Goal: Task Accomplishment & Management: Manage account settings

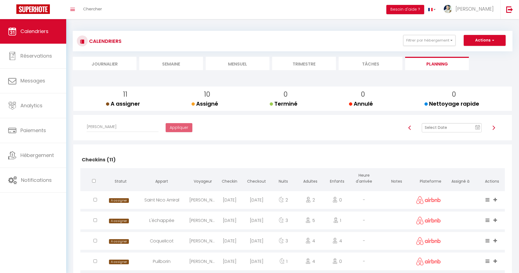
select select "49655"
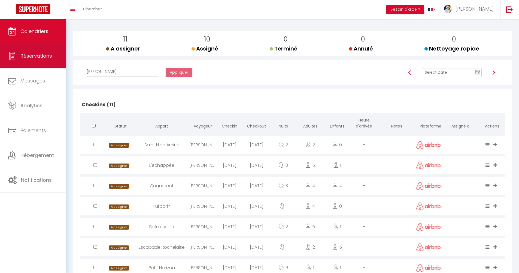
click at [9, 56] on icon at bounding box center [12, 56] width 8 height 8
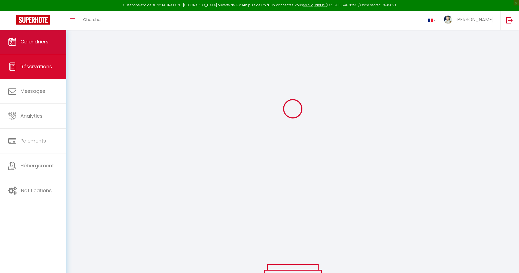
click at [20, 41] on span "Calendriers" at bounding box center [34, 41] width 28 height 7
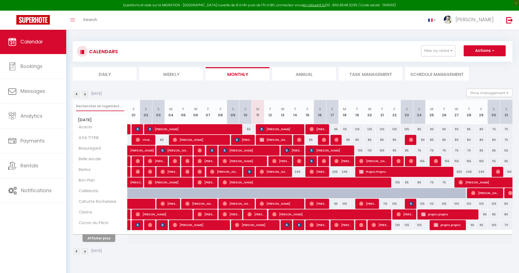
click at [101, 106] on input "text" at bounding box center [100, 106] width 48 height 10
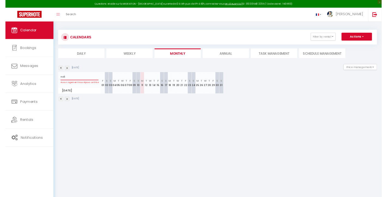
scroll to position [1, 0]
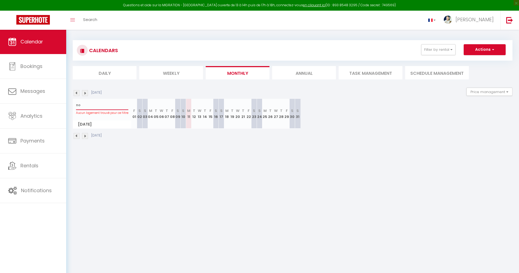
type input "n"
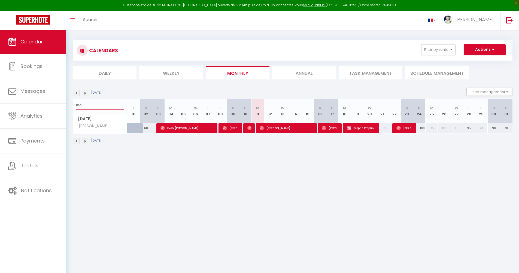
type input "mol"
click at [252, 126] on div at bounding box center [248, 128] width 13 height 10
click at [252, 130] on div at bounding box center [248, 128] width 13 height 10
click at [250, 126] on img at bounding box center [250, 128] width 4 height 4
select select "OK"
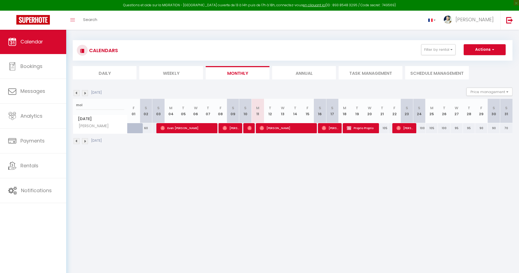
select select "OK"
select select "0"
select select "1"
select select
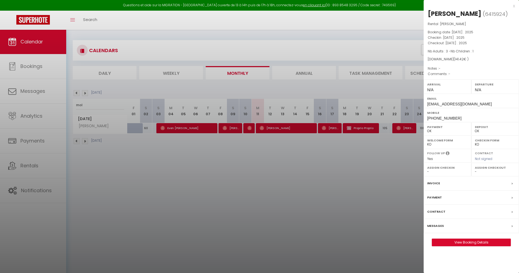
select select "49660"
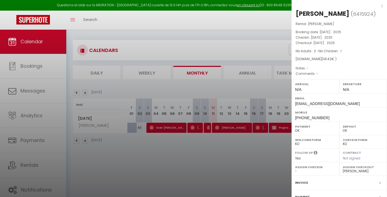
click at [134, 50] on div at bounding box center [193, 98] width 387 height 197
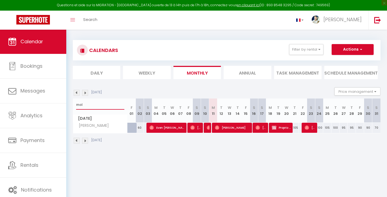
click at [100, 105] on input "mol" at bounding box center [100, 105] width 48 height 10
type input "p"
